Goal: Information Seeking & Learning: Learn about a topic

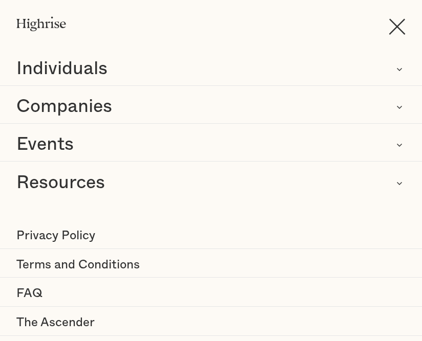
scroll to position [28, 0]
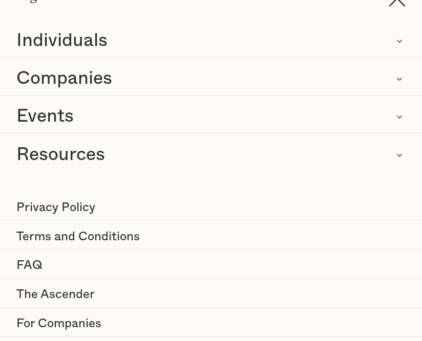
click at [32, 264] on link "FAQ" at bounding box center [211, 266] width 422 height 25
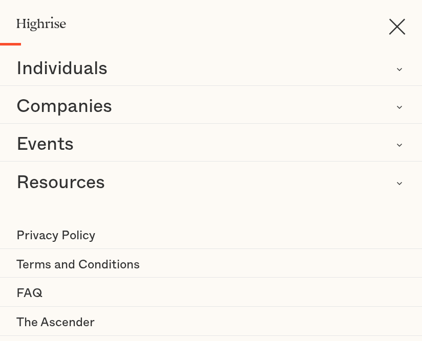
click at [36, 293] on link "FAQ" at bounding box center [211, 294] width 422 height 25
click at [33, 295] on link "FAQ" at bounding box center [211, 294] width 422 height 25
click at [34, 290] on link "FAQ" at bounding box center [211, 294] width 422 height 25
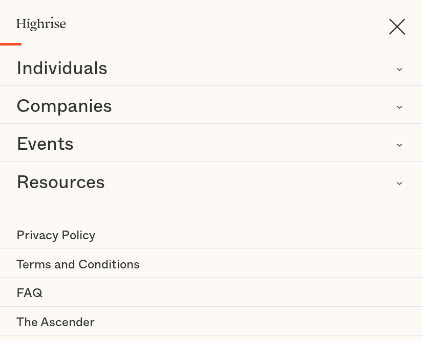
click at [34, 290] on link "FAQ" at bounding box center [211, 294] width 422 height 25
click at [389, 29] on img at bounding box center [397, 26] width 17 height 16
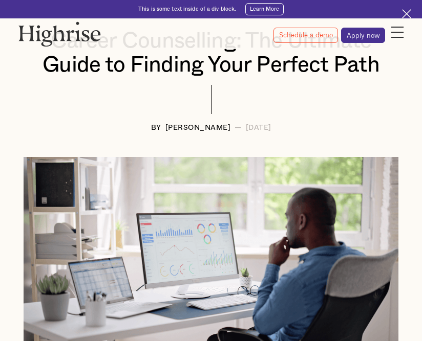
scroll to position [0, 0]
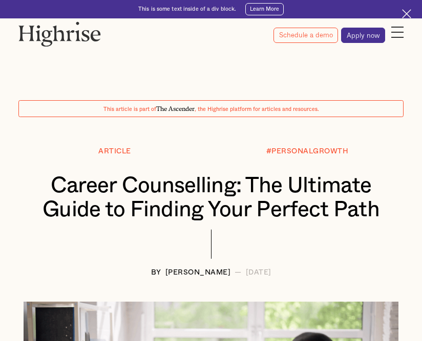
click at [395, 35] on div at bounding box center [397, 32] width 12 height 15
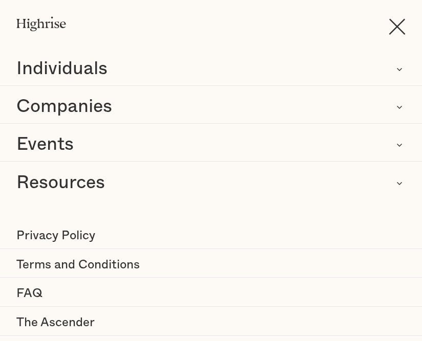
click at [29, 297] on link "FAQ" at bounding box center [211, 294] width 422 height 25
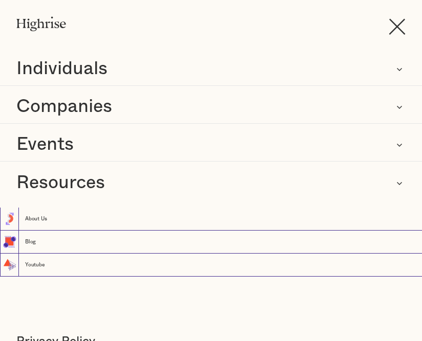
click at [393, 183] on icon at bounding box center [399, 183] width 12 height 12
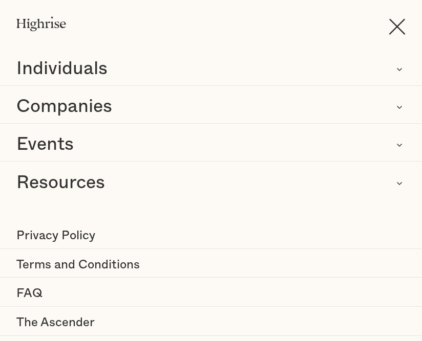
click at [83, 182] on div "Resources" at bounding box center [60, 183] width 89 height 25
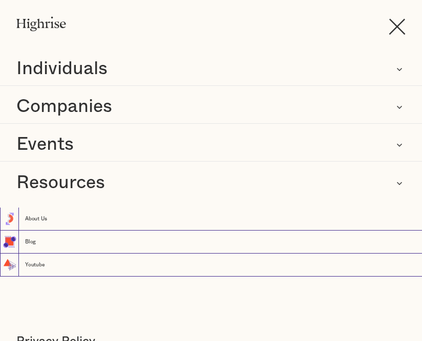
click at [83, 182] on div "Resources" at bounding box center [60, 183] width 89 height 25
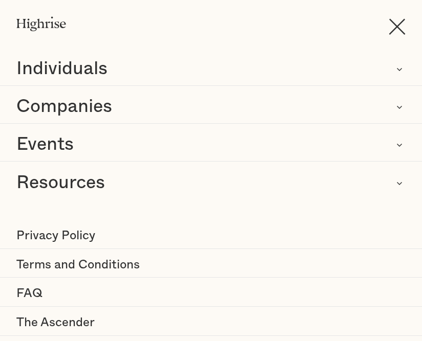
click at [83, 182] on div "Resources" at bounding box center [60, 183] width 89 height 25
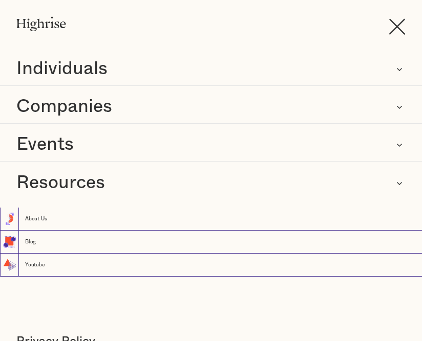
click at [39, 218] on div "About Us" at bounding box center [36, 219] width 22 height 7
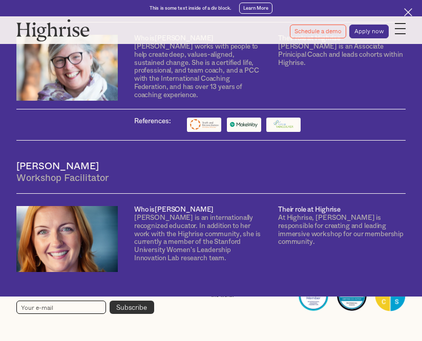
scroll to position [1402, 0]
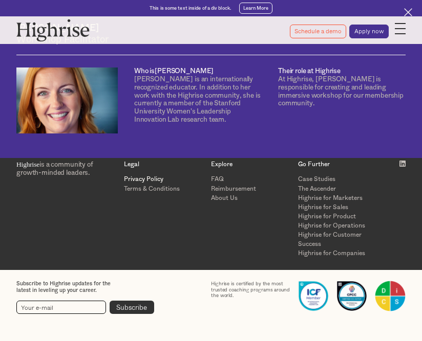
click at [151, 176] on link "Privacy Policy" at bounding box center [164, 179] width 80 height 9
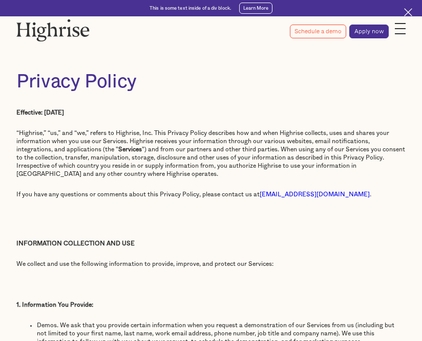
click at [408, 9] on img at bounding box center [408, 12] width 8 height 8
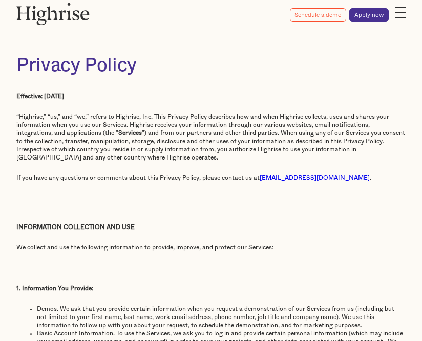
click at [397, 14] on div at bounding box center [400, 12] width 11 height 15
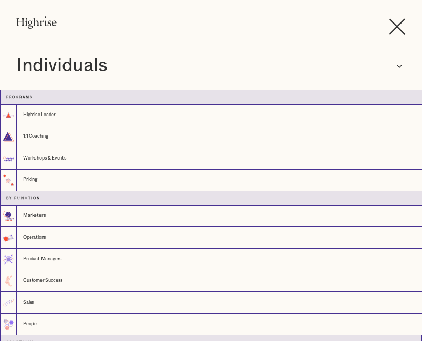
click at [59, 62] on div "Individuals" at bounding box center [61, 66] width 91 height 25
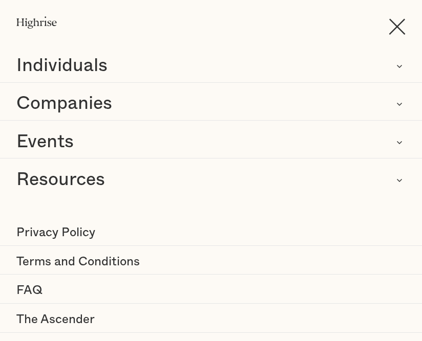
click at [59, 62] on div "Individuals" at bounding box center [61, 66] width 91 height 25
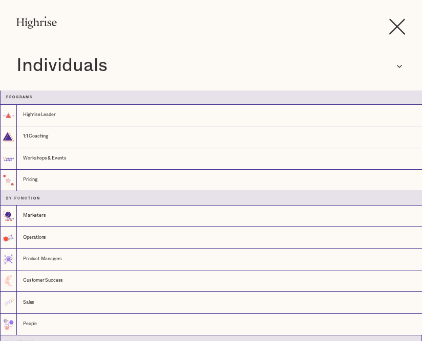
click at [39, 113] on div "Highrise Leader" at bounding box center [39, 115] width 32 height 7
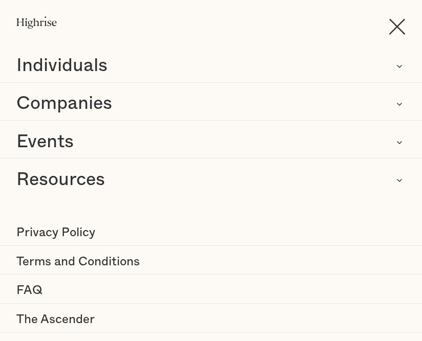
scroll to position [1000, 0]
click at [389, 19] on img at bounding box center [397, 26] width 17 height 16
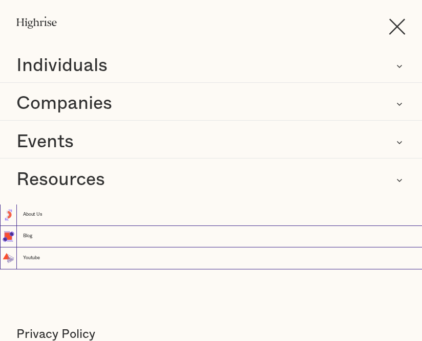
click at [393, 177] on icon at bounding box center [399, 180] width 12 height 12
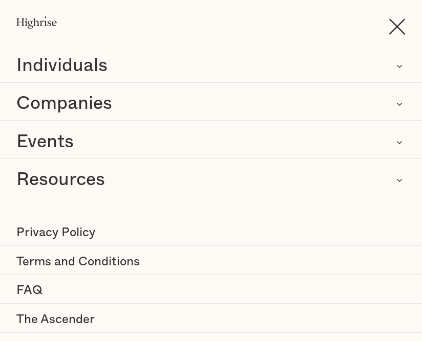
click at [62, 181] on div "Resources" at bounding box center [60, 180] width 89 height 25
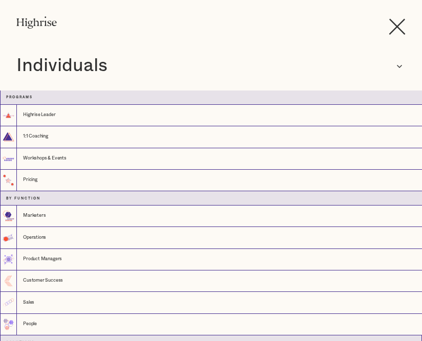
click at [41, 113] on div "Highrise Leader" at bounding box center [39, 115] width 32 height 7
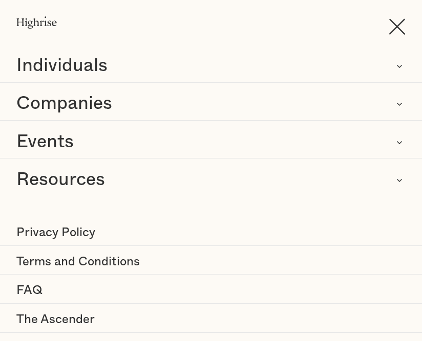
click at [392, 27] on img at bounding box center [397, 26] width 17 height 16
click at [389, 23] on img at bounding box center [397, 26] width 17 height 16
click at [391, 25] on img at bounding box center [397, 26] width 17 height 16
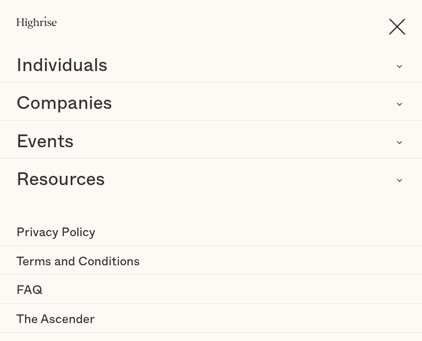
click at [392, 26] on img at bounding box center [397, 26] width 17 height 16
click at [389, 25] on img at bounding box center [397, 26] width 17 height 16
click at [31, 27] on img at bounding box center [36, 22] width 40 height 12
click at [34, 23] on img at bounding box center [36, 22] width 40 height 12
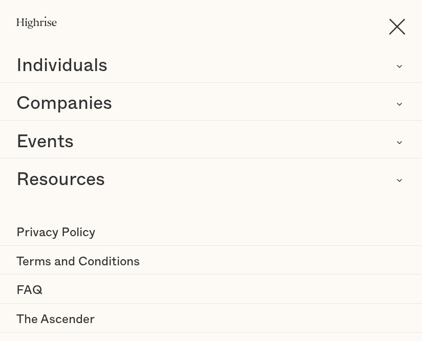
click at [34, 23] on img at bounding box center [36, 22] width 40 height 12
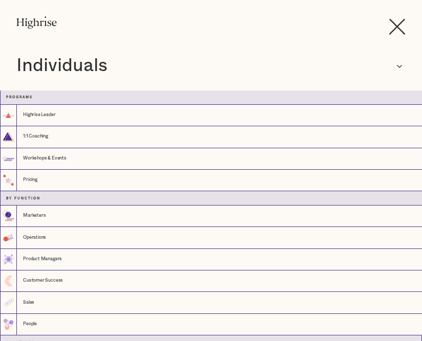
click at [36, 135] on div "1:1 Coaching" at bounding box center [35, 137] width 25 height 7
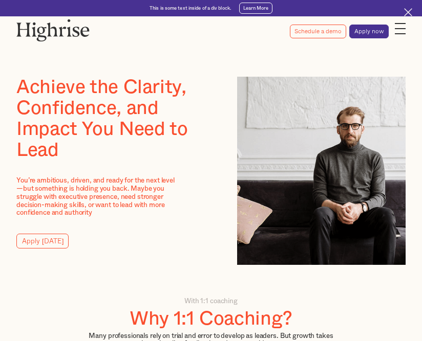
click at [400, 33] on div at bounding box center [400, 28] width 11 height 15
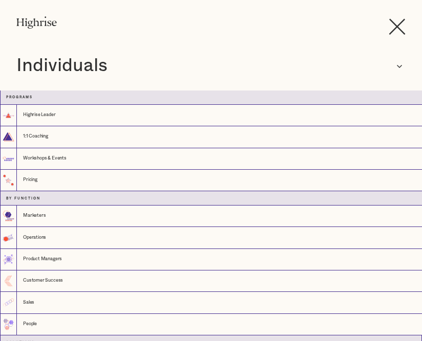
click at [45, 158] on div "Workshops & Events" at bounding box center [45, 159] width 44 height 7
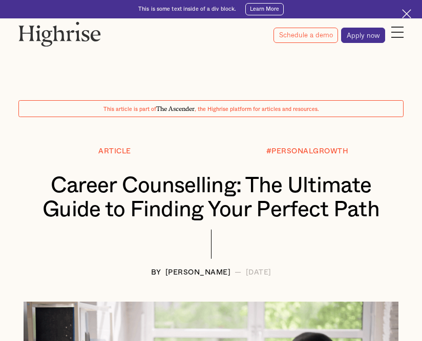
click at [359, 121] on div at bounding box center [211, 132] width 422 height 31
